Goal: Transaction & Acquisition: Purchase product/service

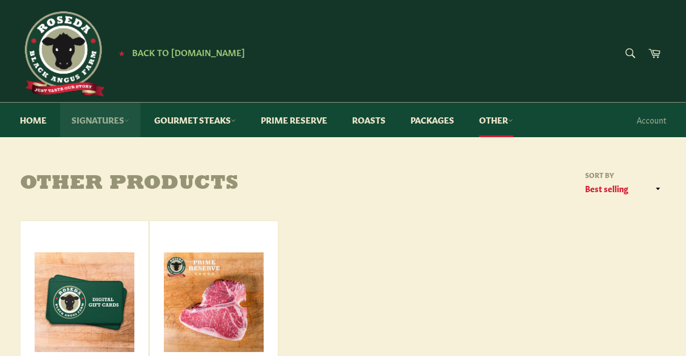
click at [120, 116] on link "Signatures" at bounding box center [100, 120] width 81 height 35
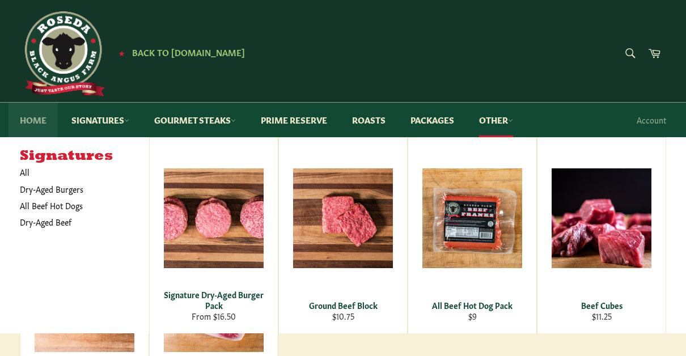
click at [31, 113] on link "Home" at bounding box center [33, 120] width 49 height 35
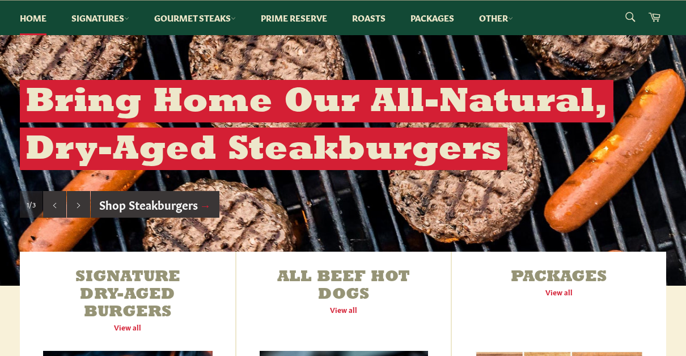
scroll to position [227, 0]
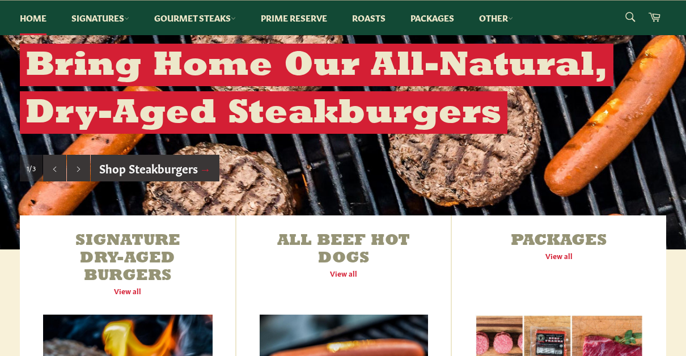
click at [139, 168] on link "Shop Steakburgers →" at bounding box center [155, 168] width 129 height 27
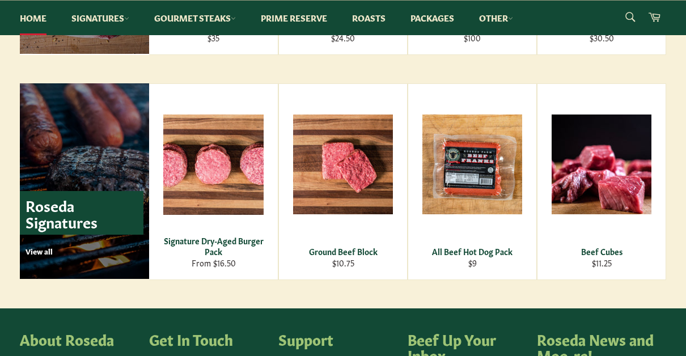
scroll to position [1587, 0]
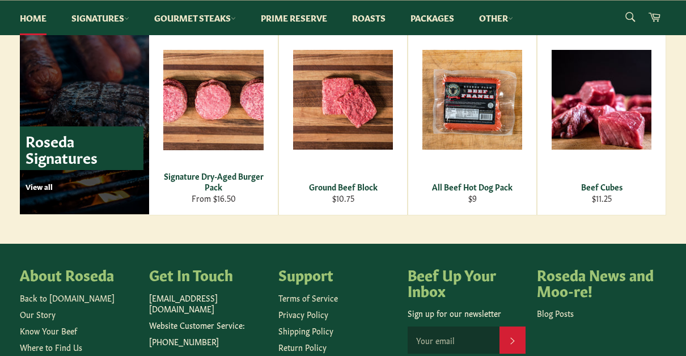
click at [47, 179] on div "Roseda Signatures View all" at bounding box center [82, 158] width 124 height 65
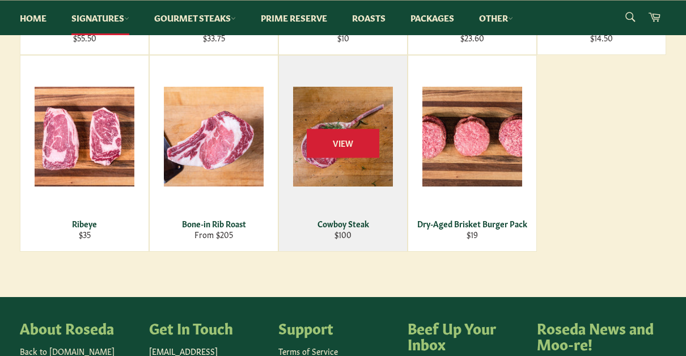
scroll to position [680, 0]
